Goal: Task Accomplishment & Management: Manage account settings

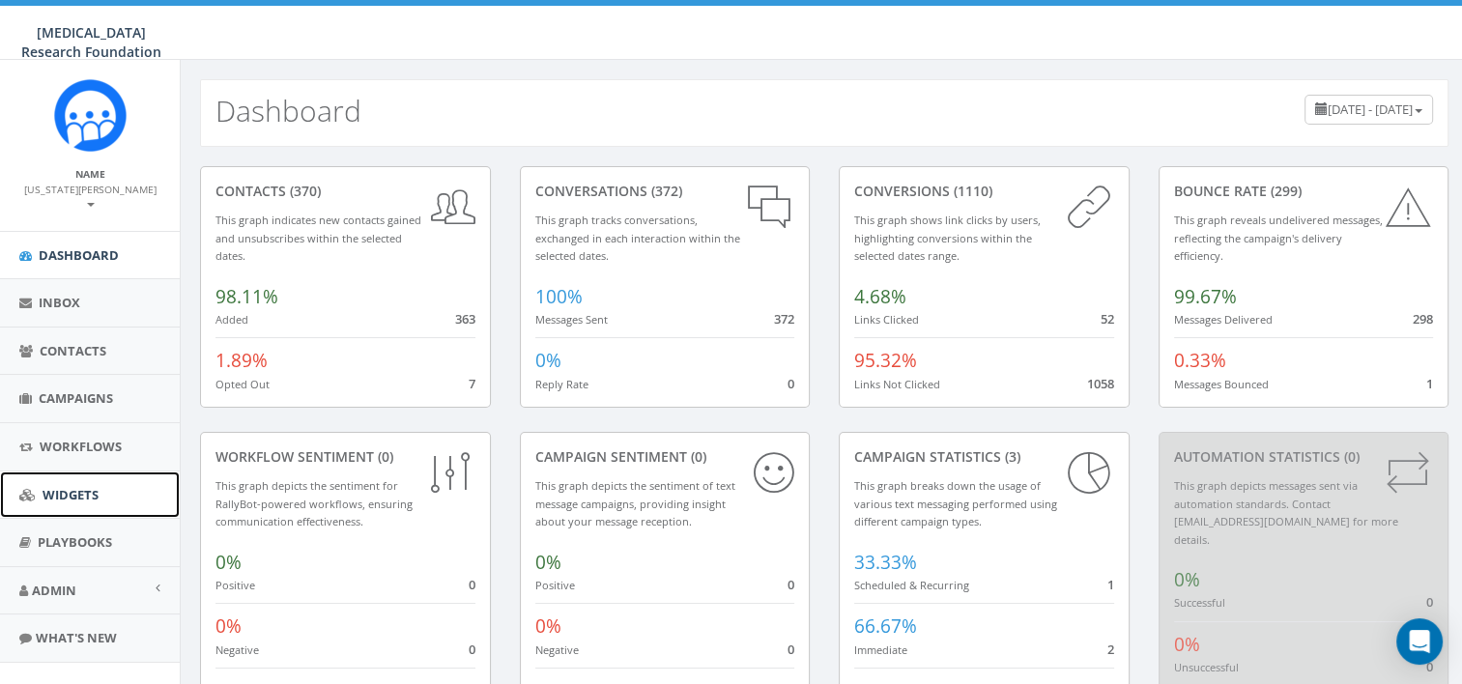
click at [70, 495] on link "Widgets" at bounding box center [90, 494] width 180 height 47
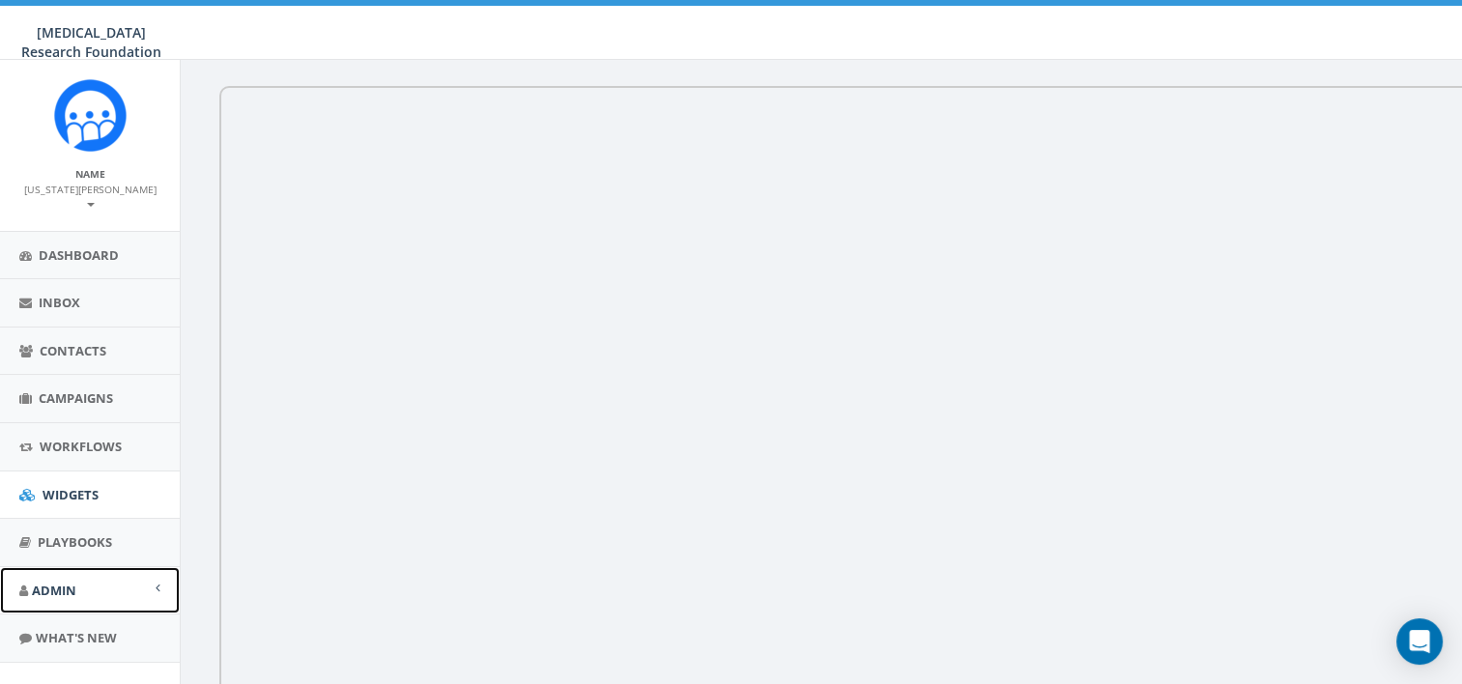
click at [42, 567] on link "Admin" at bounding box center [90, 590] width 180 height 47
click at [54, 626] on link "Account" at bounding box center [90, 633] width 180 height 38
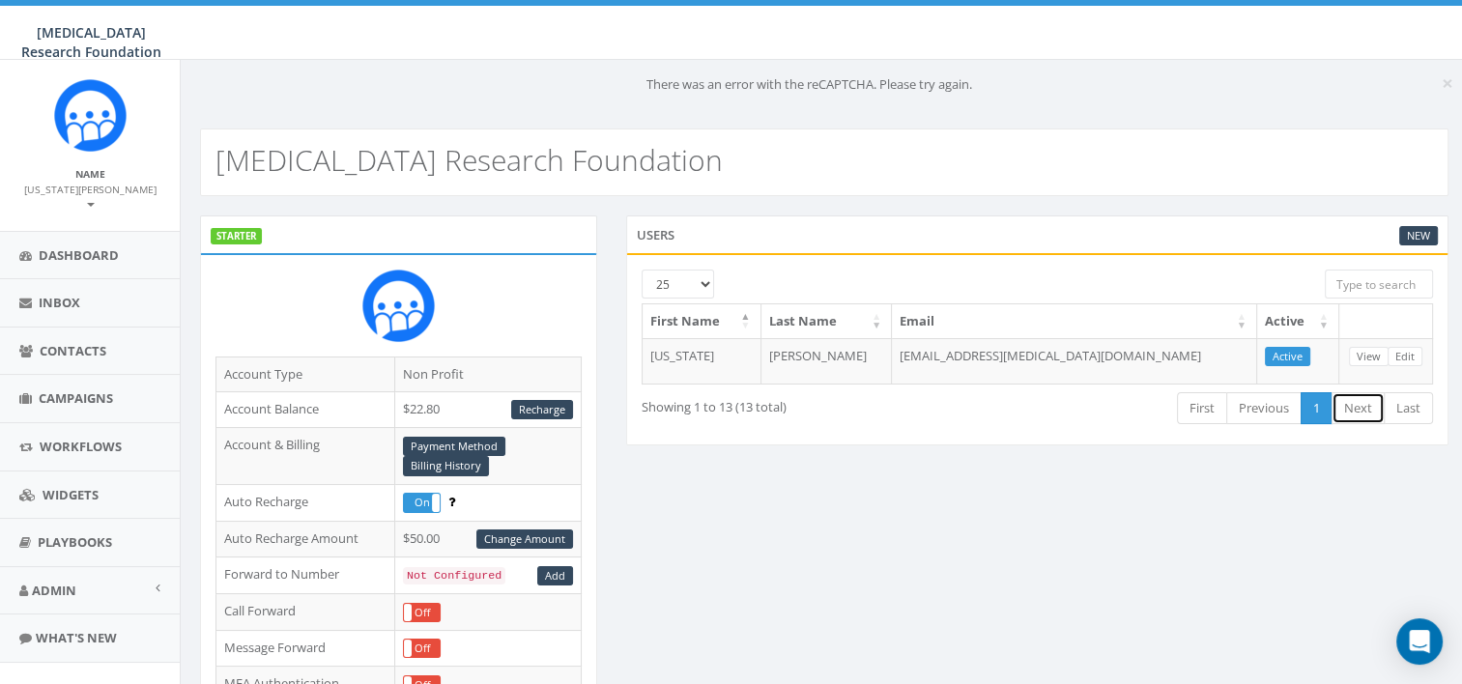
click at [1356, 416] on link "Next" at bounding box center [1357, 408] width 53 height 32
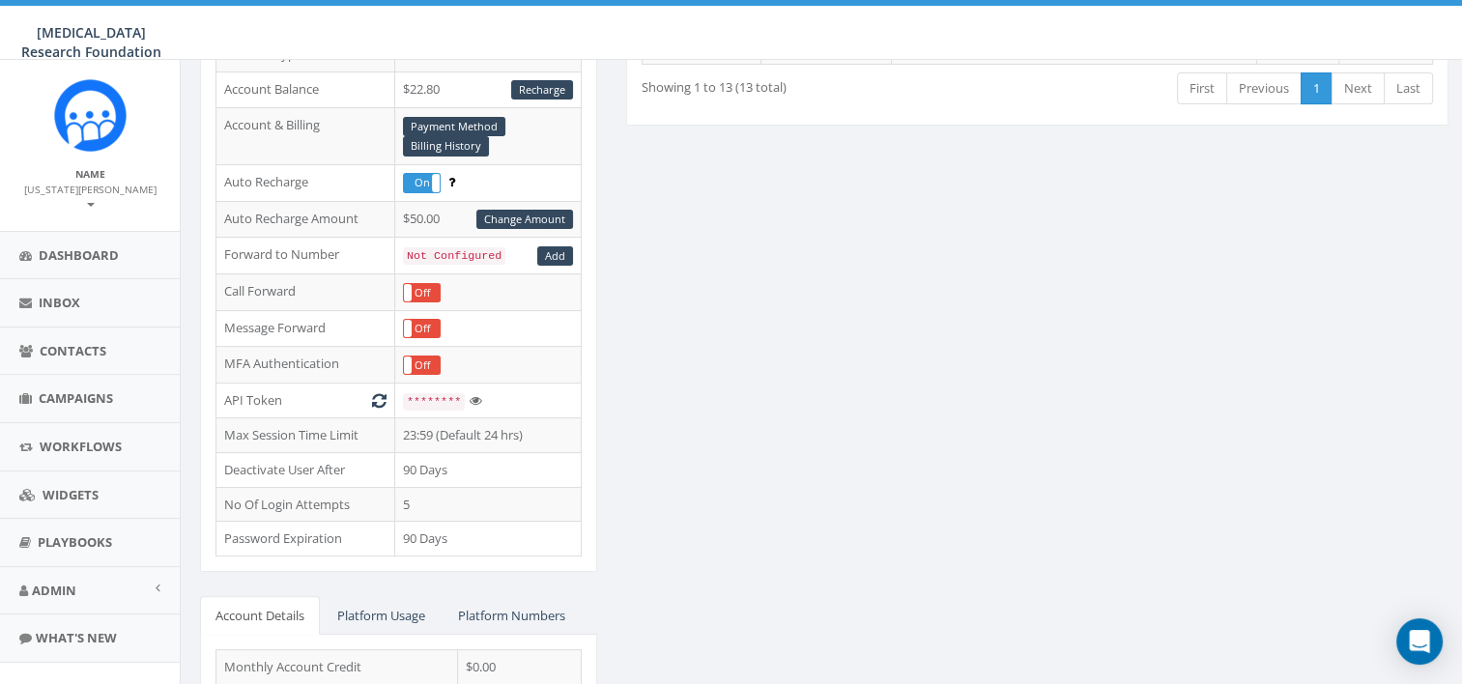
scroll to position [505, 0]
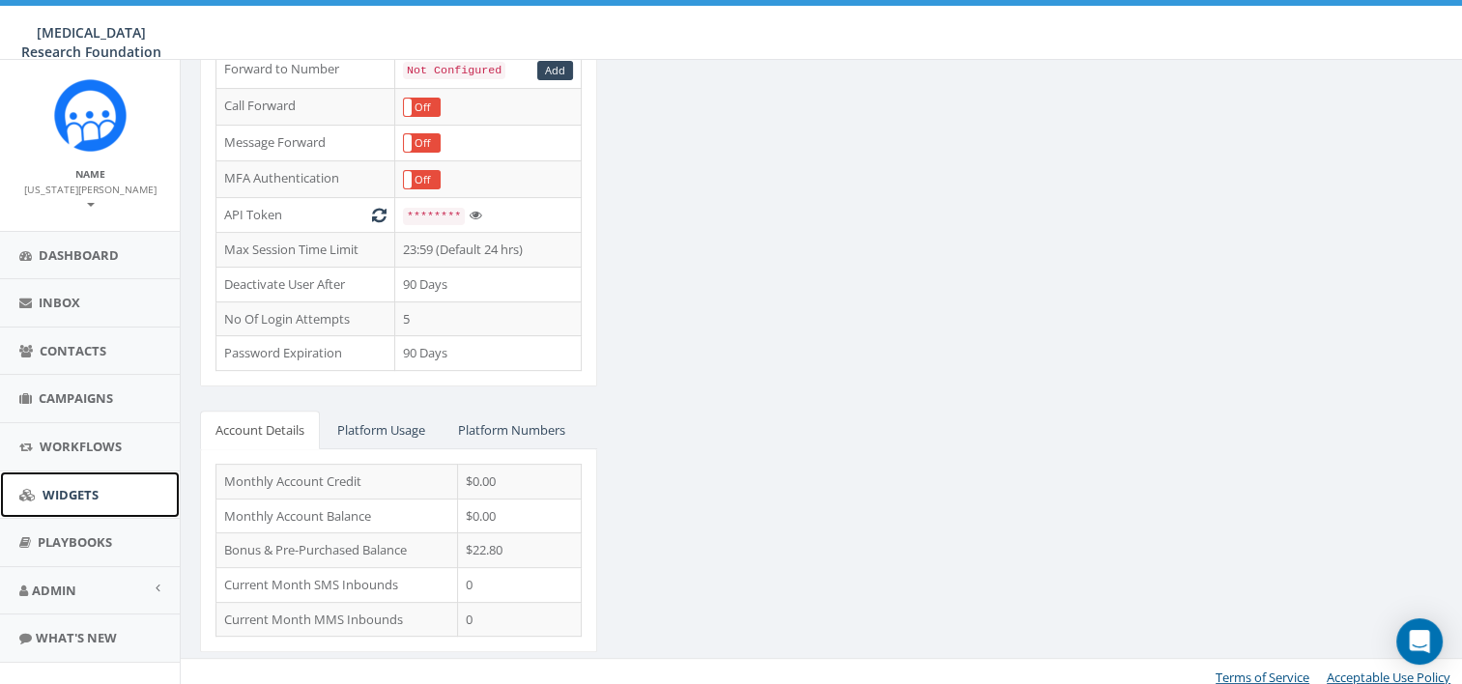
click at [79, 486] on span "Widgets" at bounding box center [71, 494] width 56 height 17
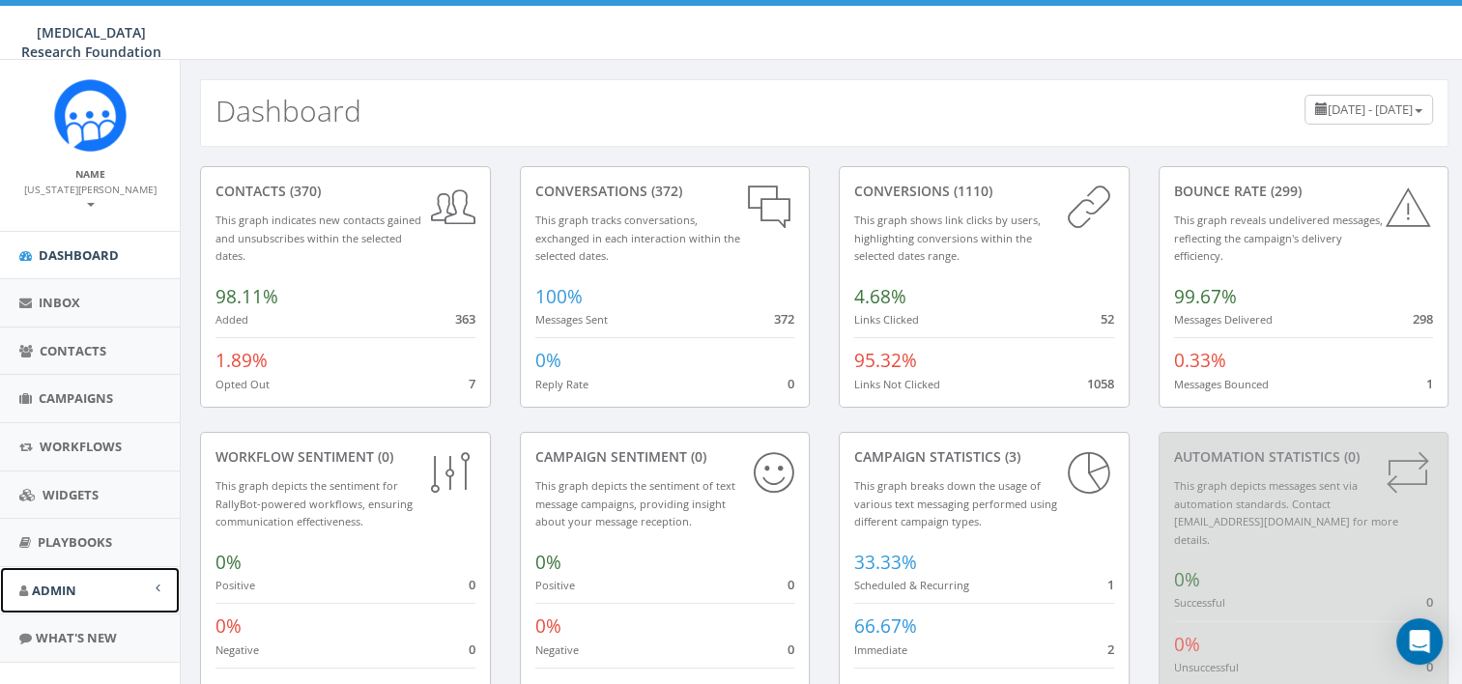
click at [43, 582] on span "Admin" at bounding box center [54, 590] width 44 height 17
click at [65, 630] on link "Account" at bounding box center [90, 633] width 180 height 38
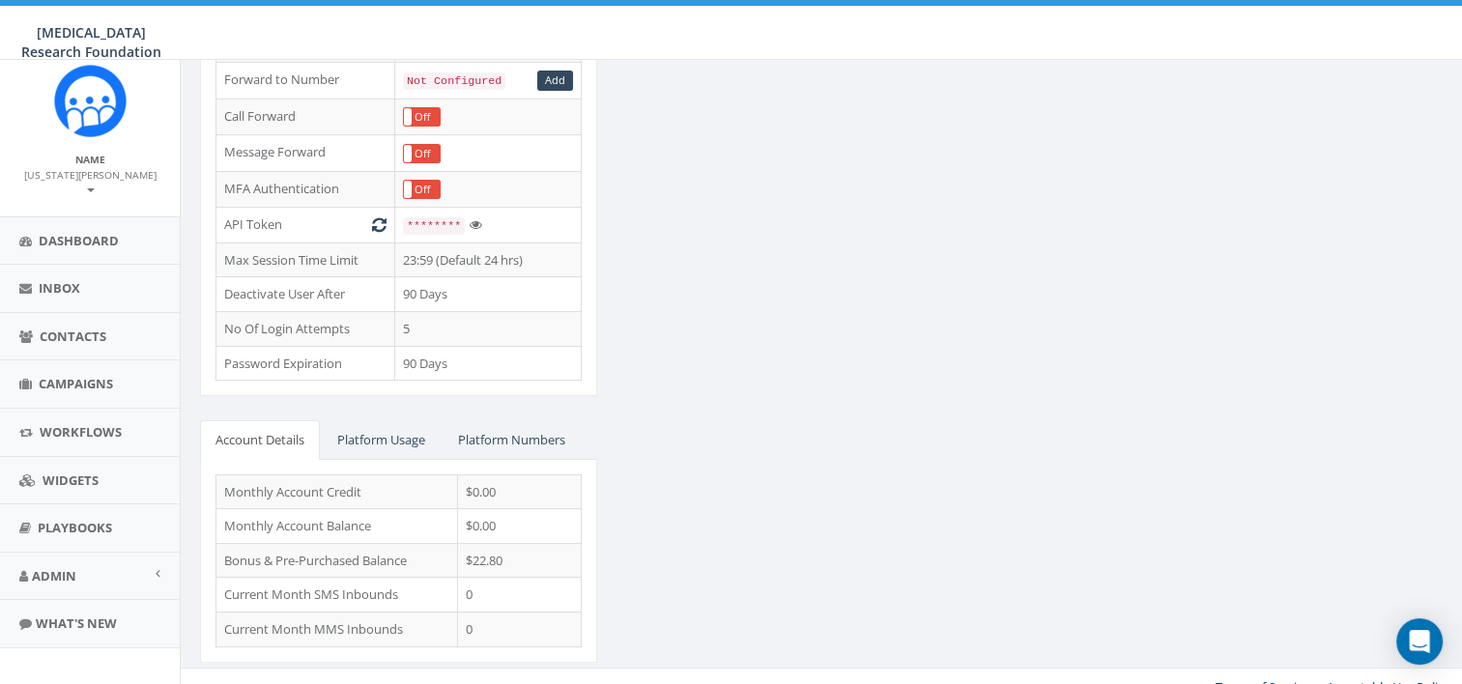
scroll to position [454, 0]
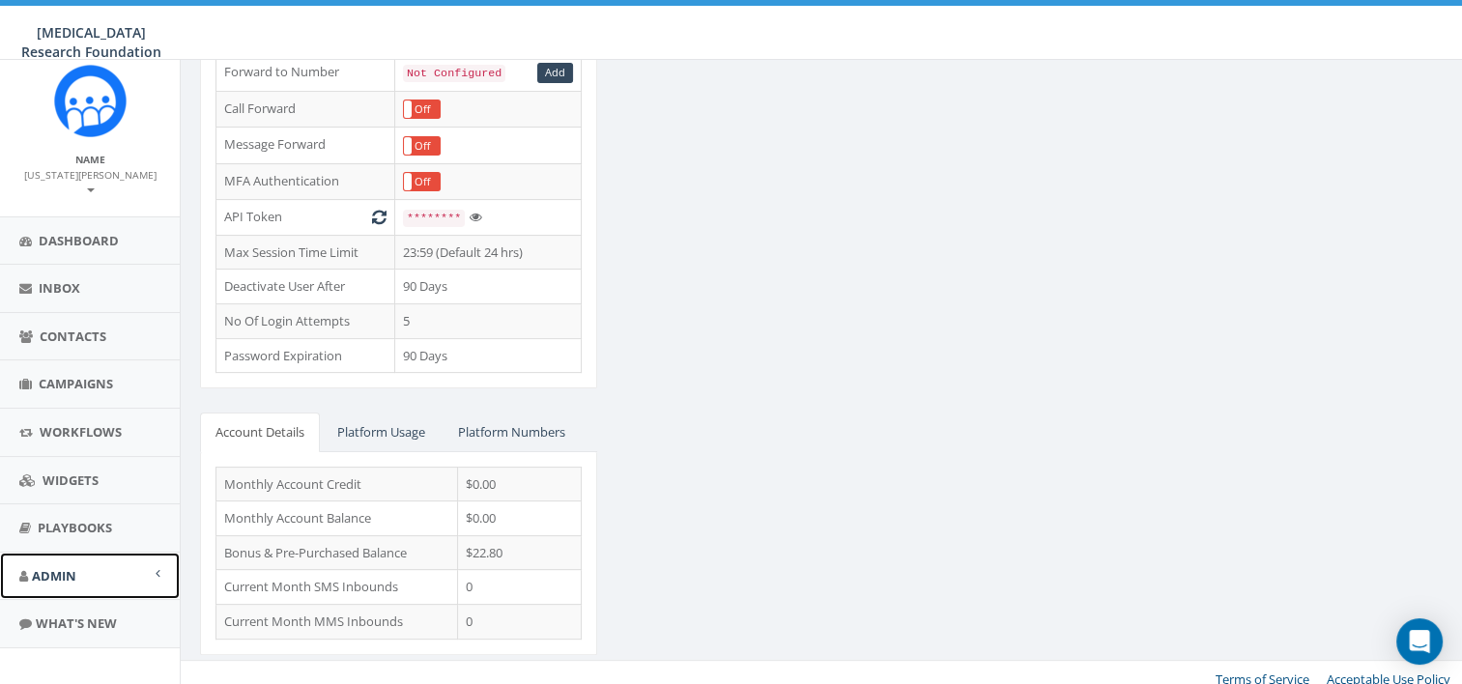
click at [54, 553] on link "Admin" at bounding box center [90, 576] width 180 height 47
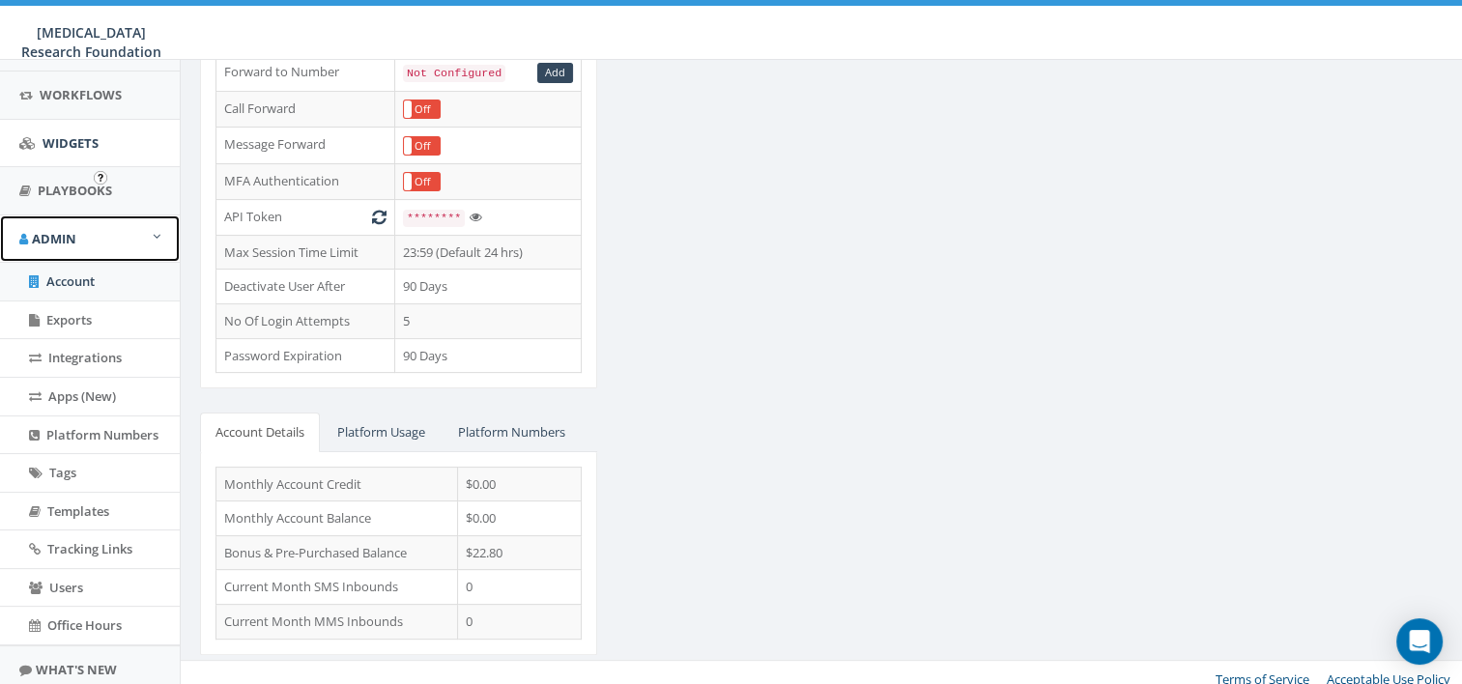
scroll to position [395, 0]
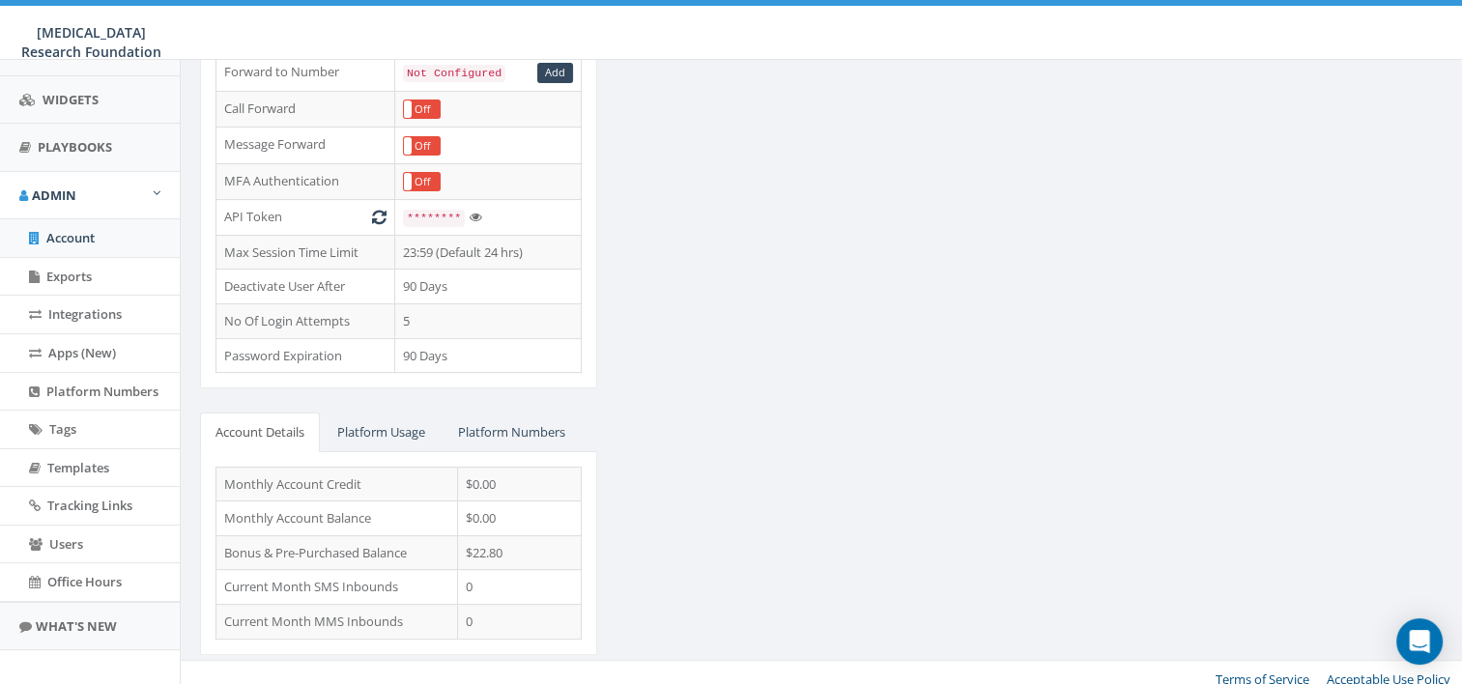
click at [703, 528] on div "STARTER Account Type Non Profit Account Balance $22.80 Recharge Account & Billi…" at bounding box center [823, 195] width 1277 height 967
click at [515, 412] on link "Platform Numbers" at bounding box center [511, 432] width 138 height 40
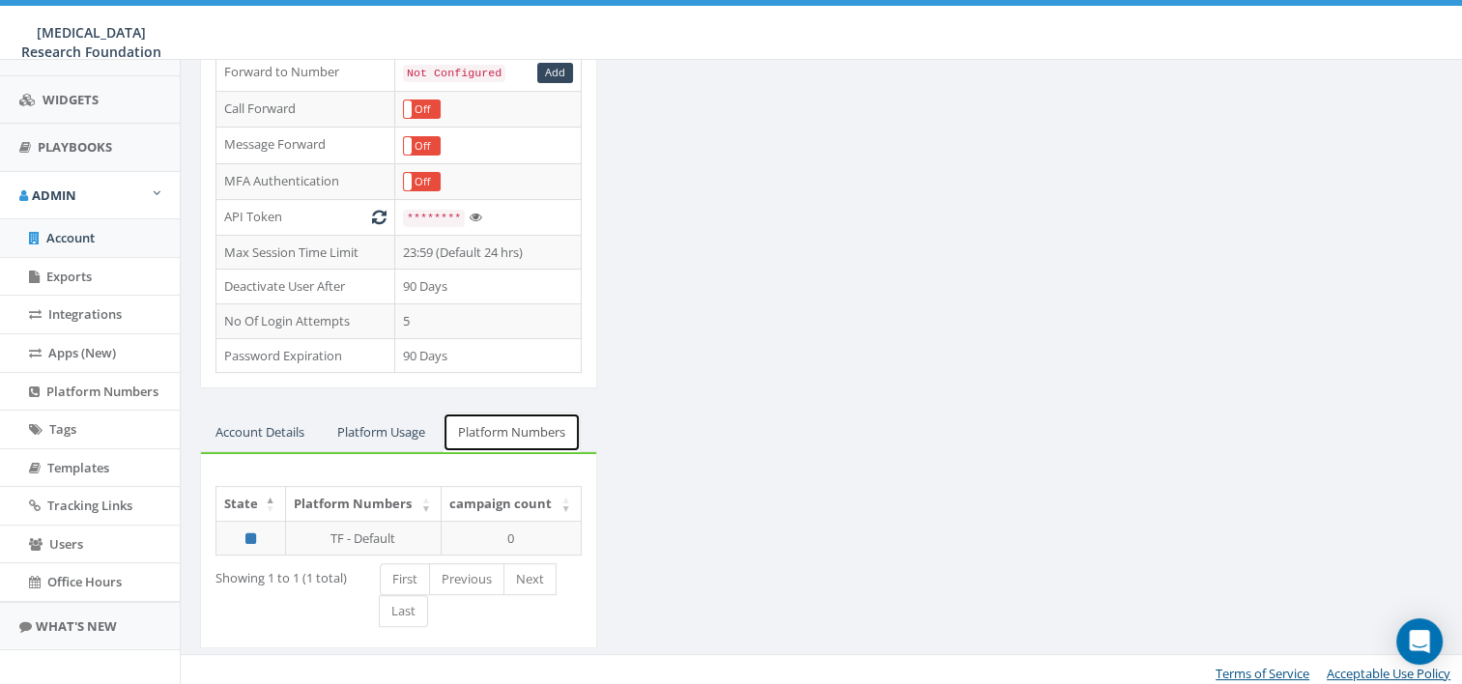
scroll to position [450, 0]
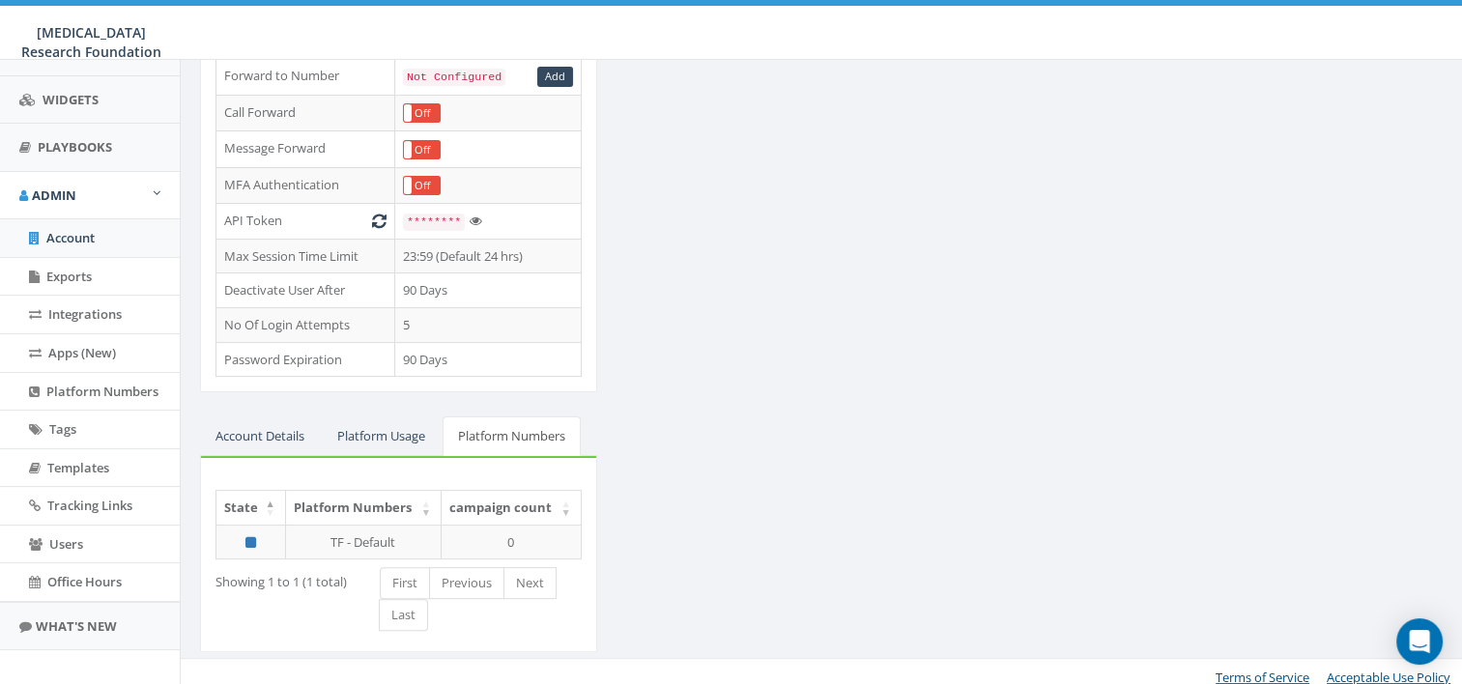
click at [273, 404] on div "STARTER Account Type Non Profit Account Balance $22.80 Recharge Account & Billi…" at bounding box center [398, 196] width 426 height 960
click at [243, 420] on link "Account Details" at bounding box center [260, 436] width 120 height 40
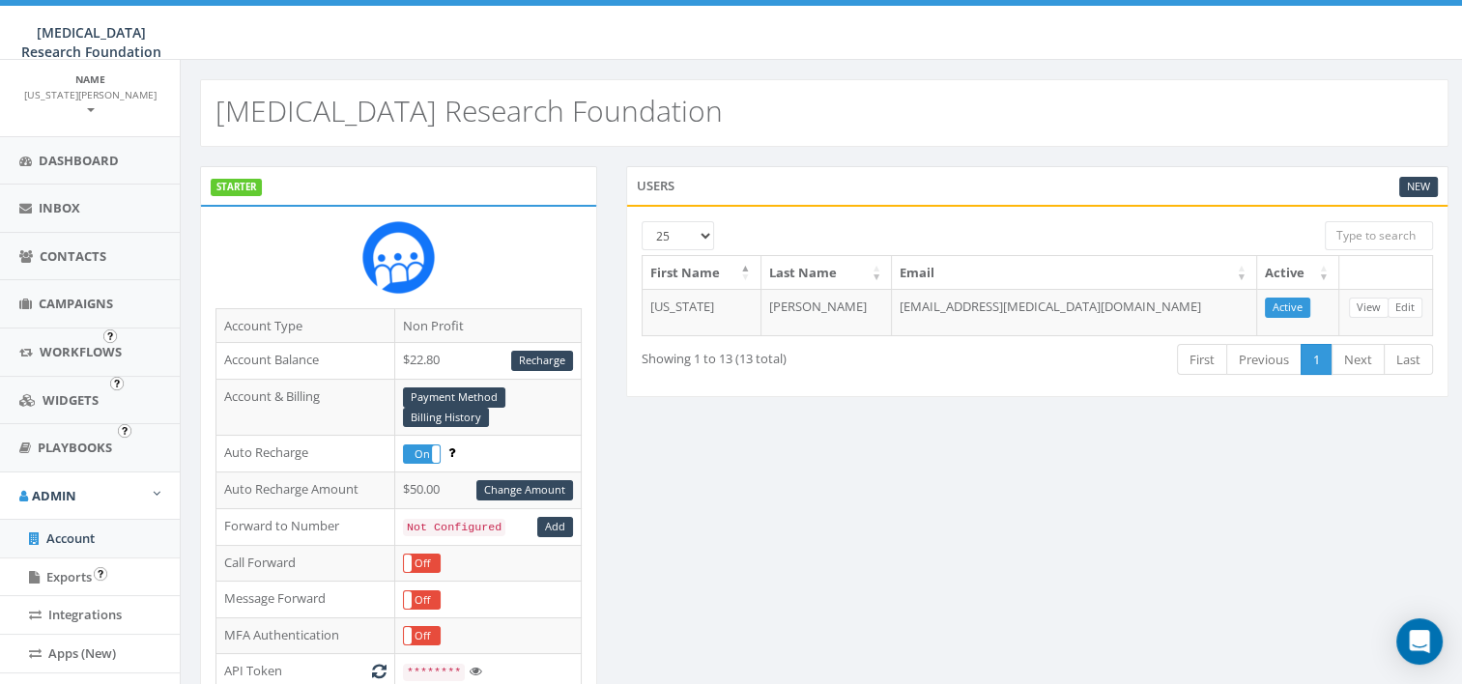
scroll to position [0, 0]
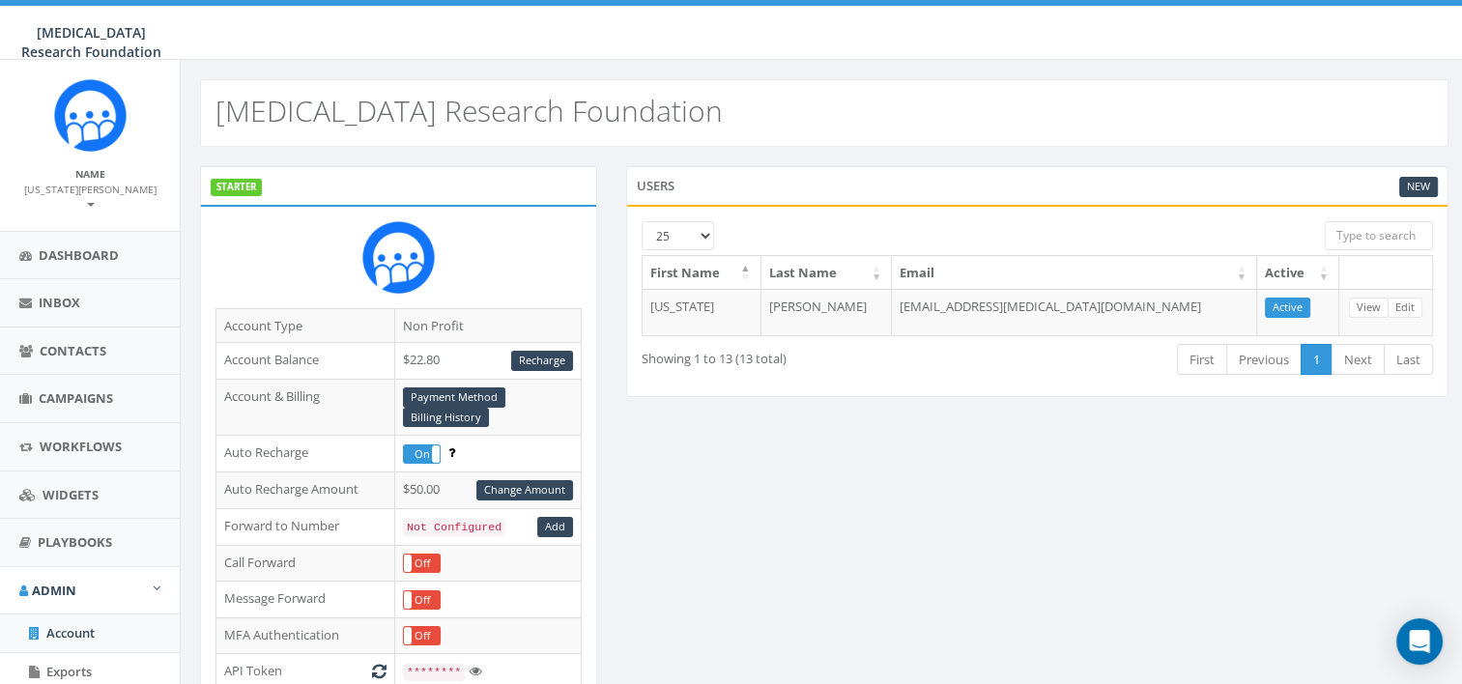
click at [90, 183] on small "[US_STATE][PERSON_NAME]" at bounding box center [90, 197] width 132 height 29
click at [61, 222] on link "Profile" at bounding box center [96, 234] width 153 height 24
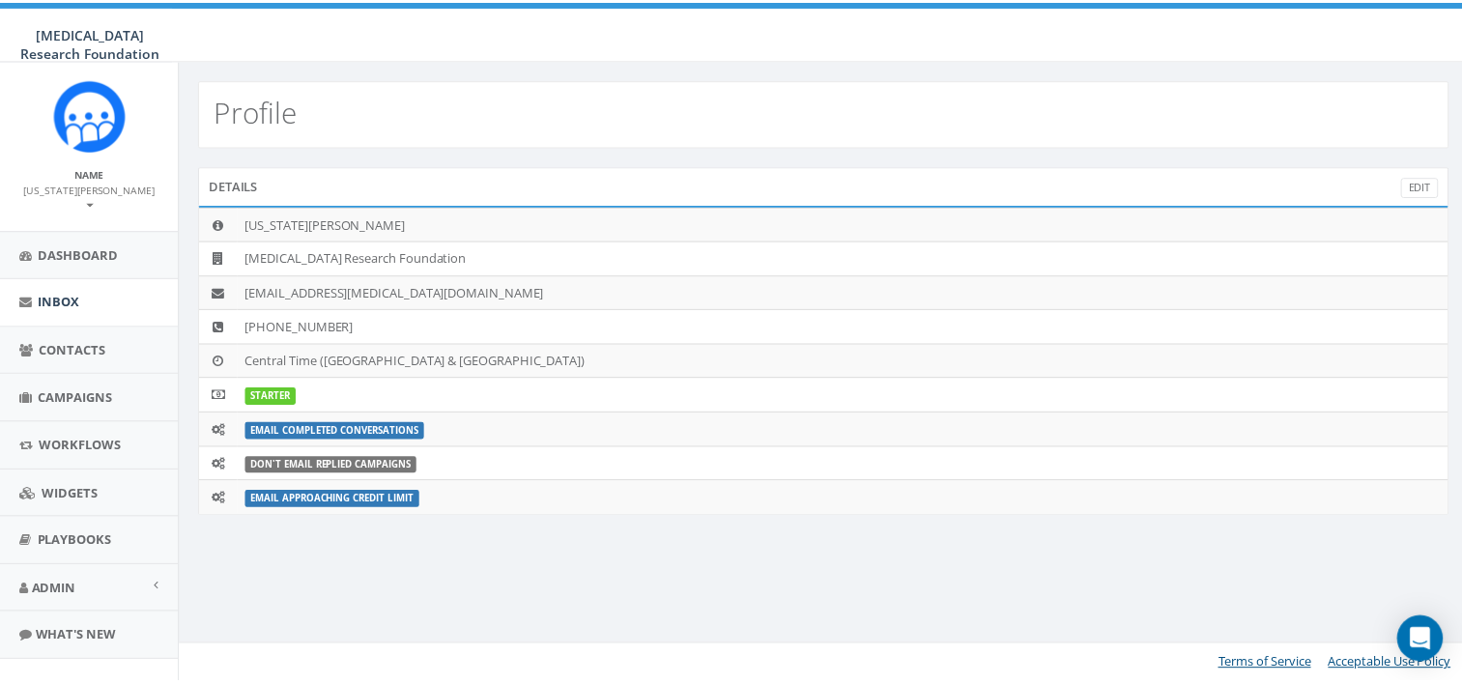
scroll to position [14, 0]
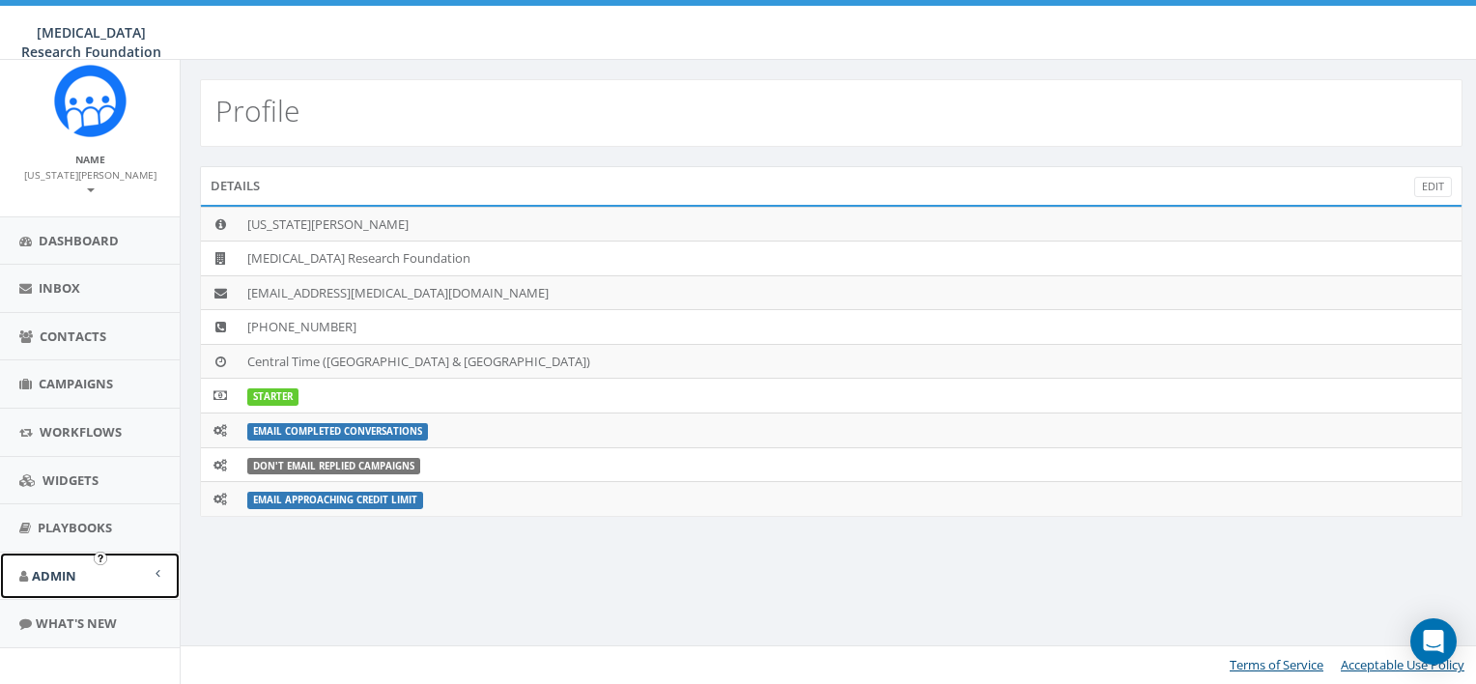
click at [124, 568] on link "Admin" at bounding box center [90, 576] width 180 height 47
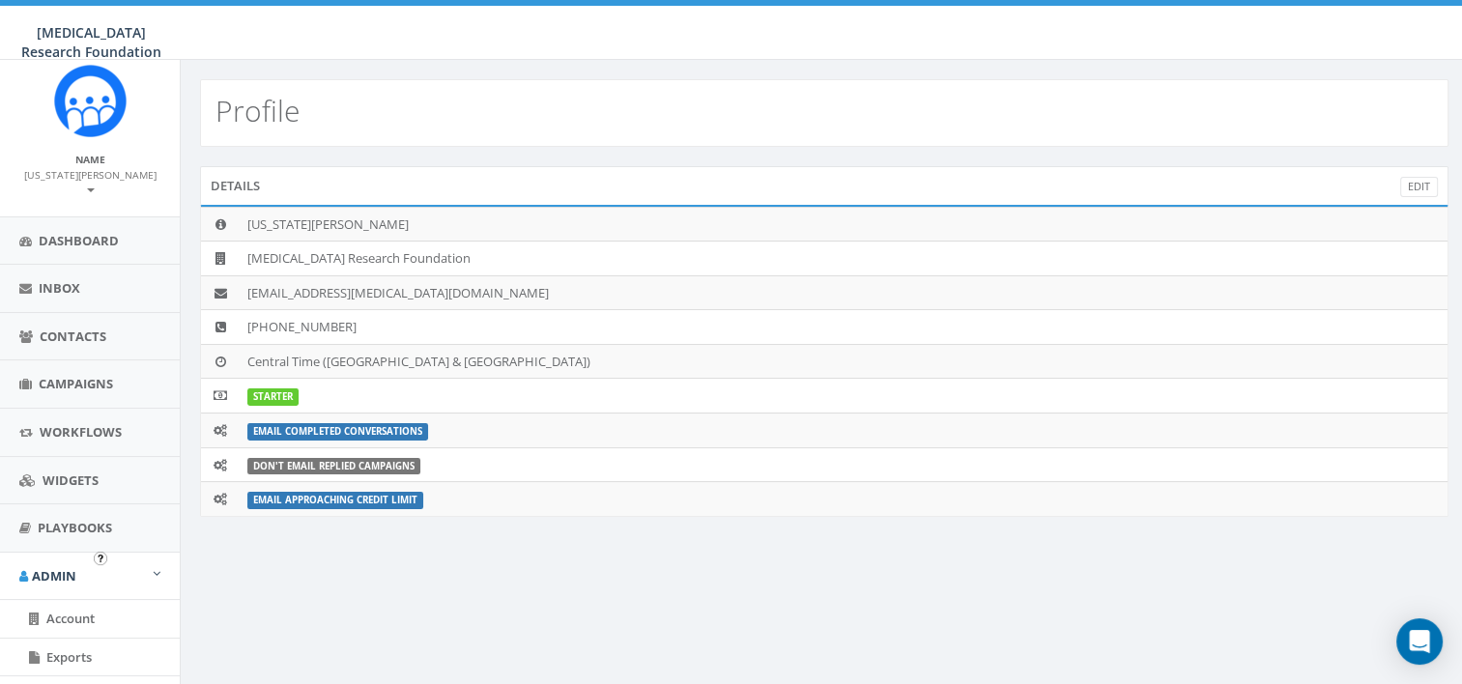
click at [97, 560] on img "Open In-App Guide" at bounding box center [101, 559] width 14 height 14
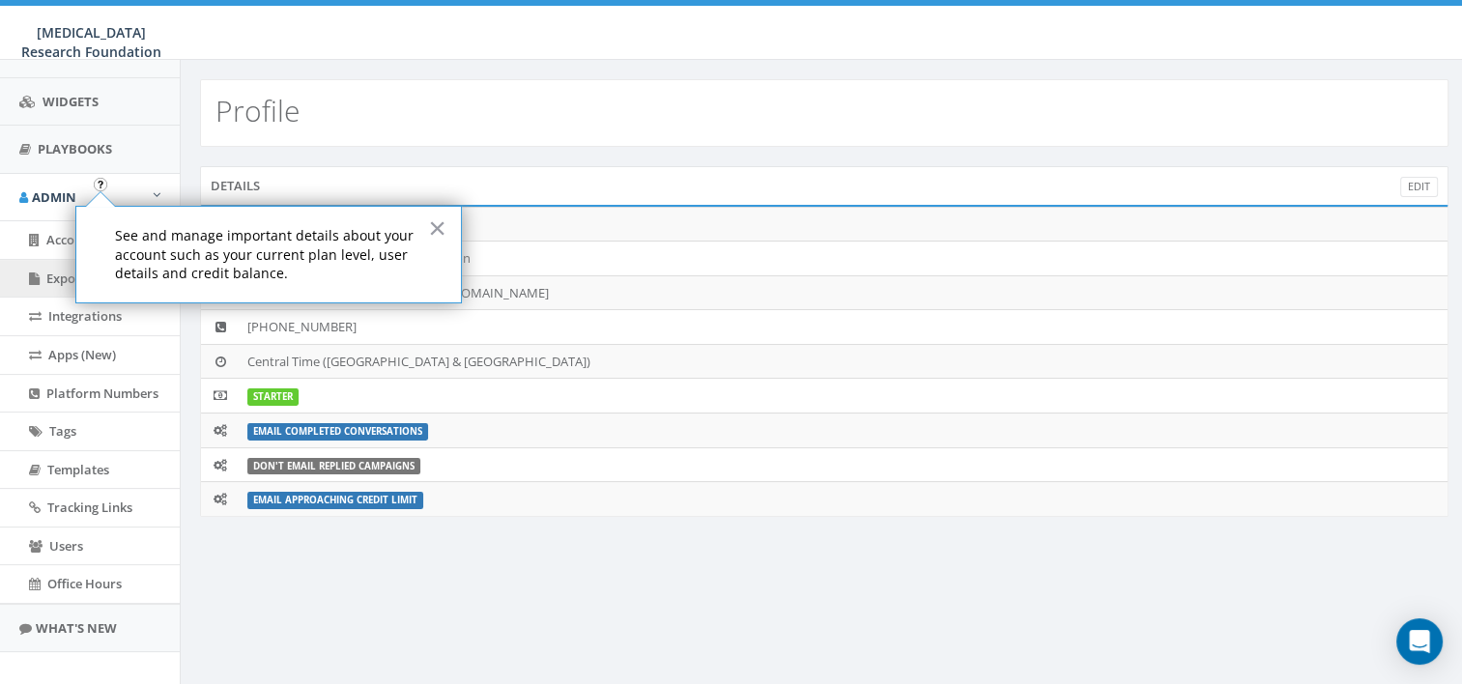
scroll to position [395, 0]
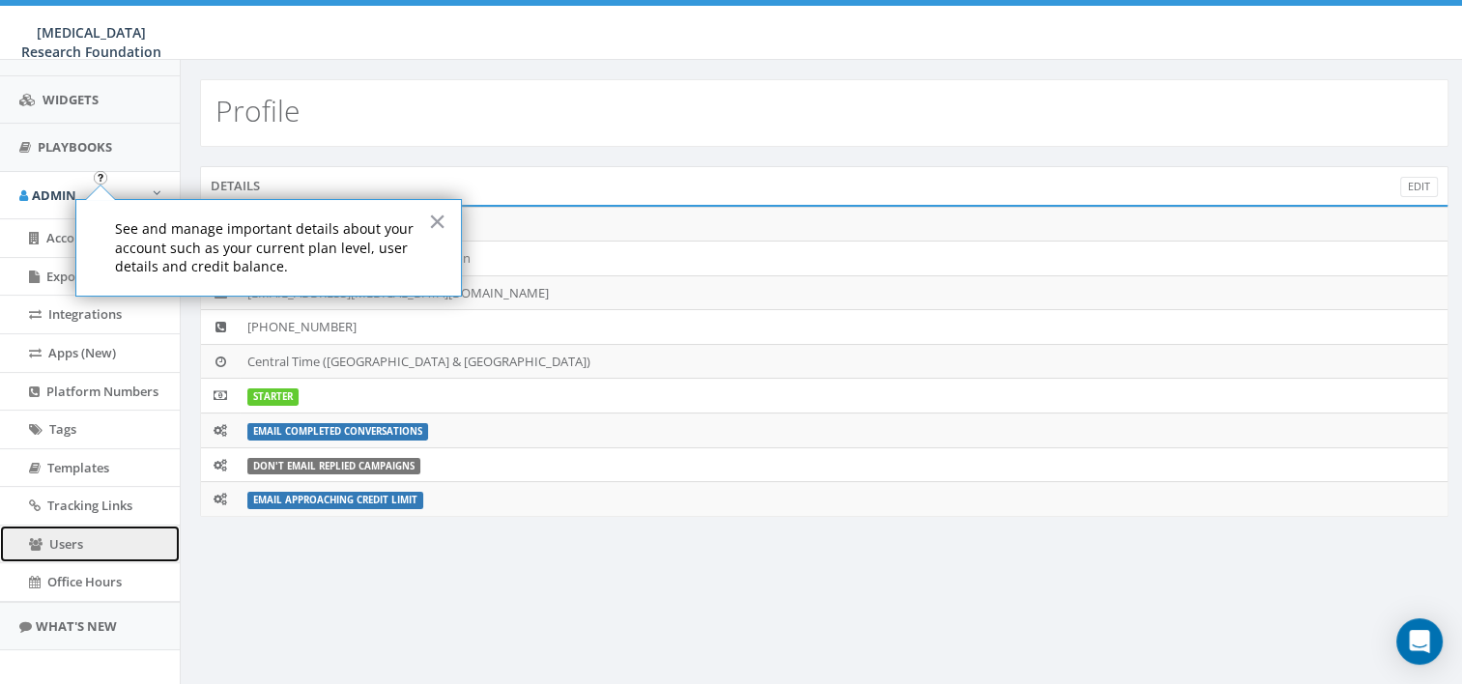
click at [67, 526] on link "Users" at bounding box center [90, 545] width 180 height 38
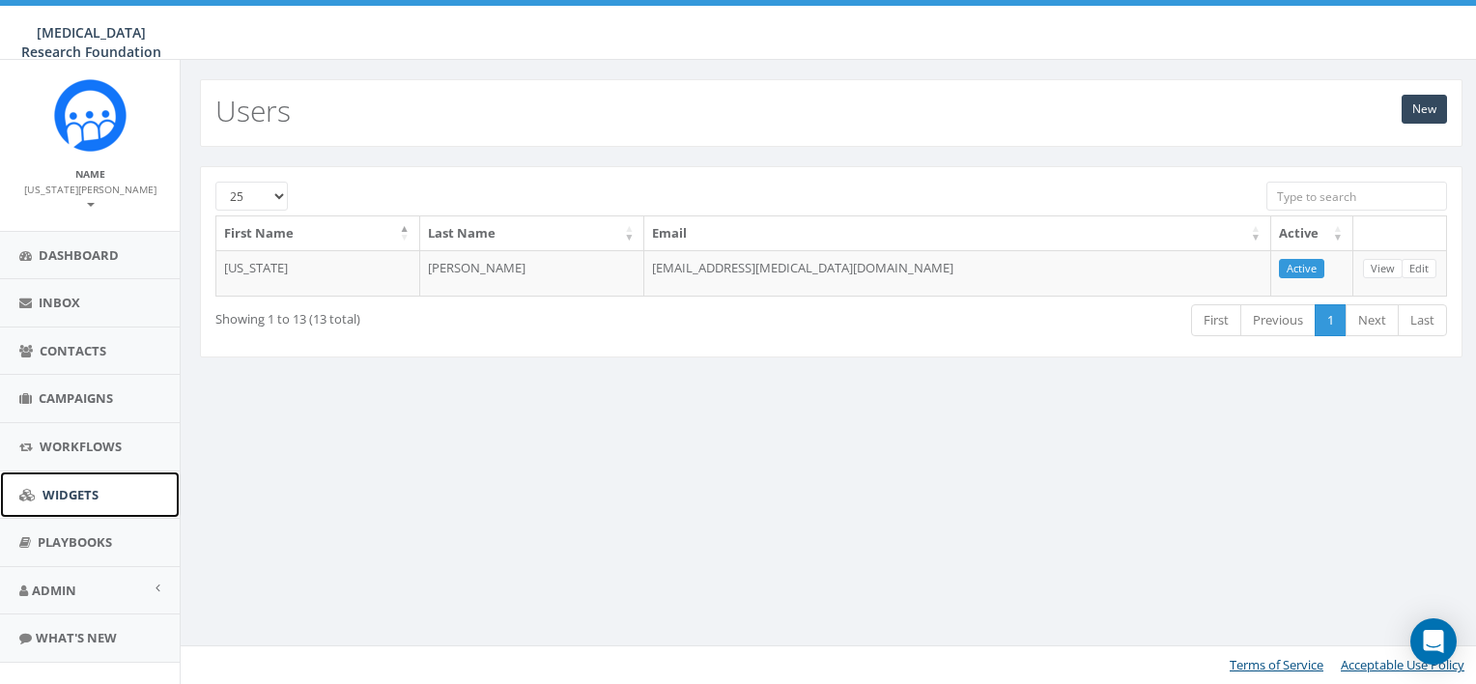
click at [64, 486] on span "Widgets" at bounding box center [71, 494] width 56 height 17
